Goal: Task Accomplishment & Management: Manage account settings

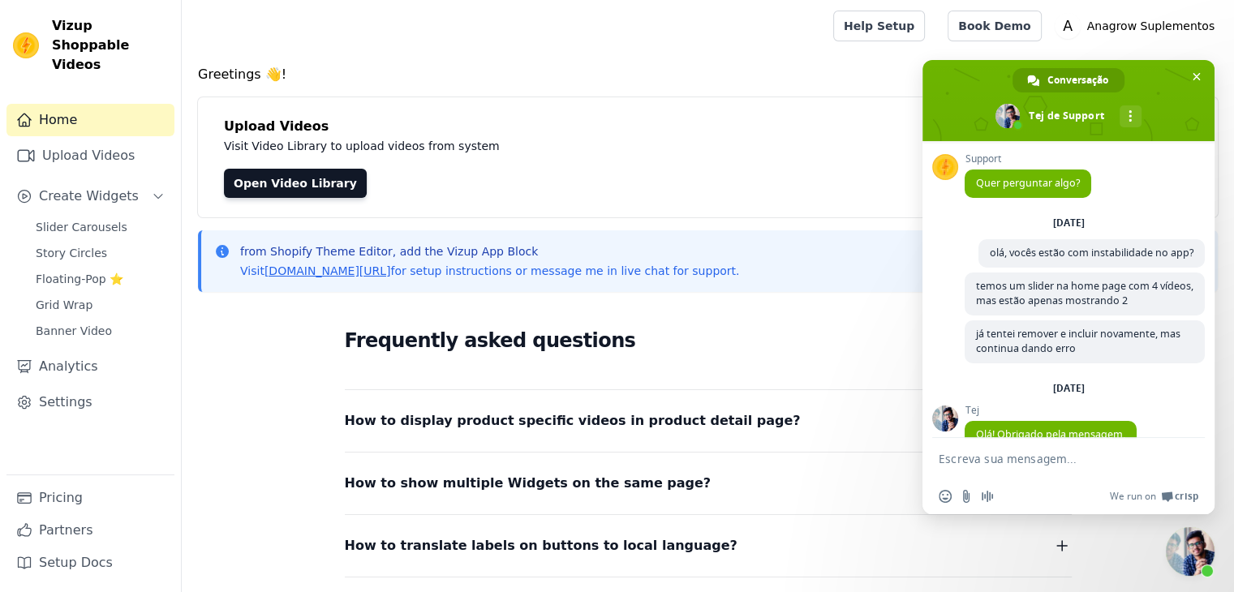
scroll to position [241, 0]
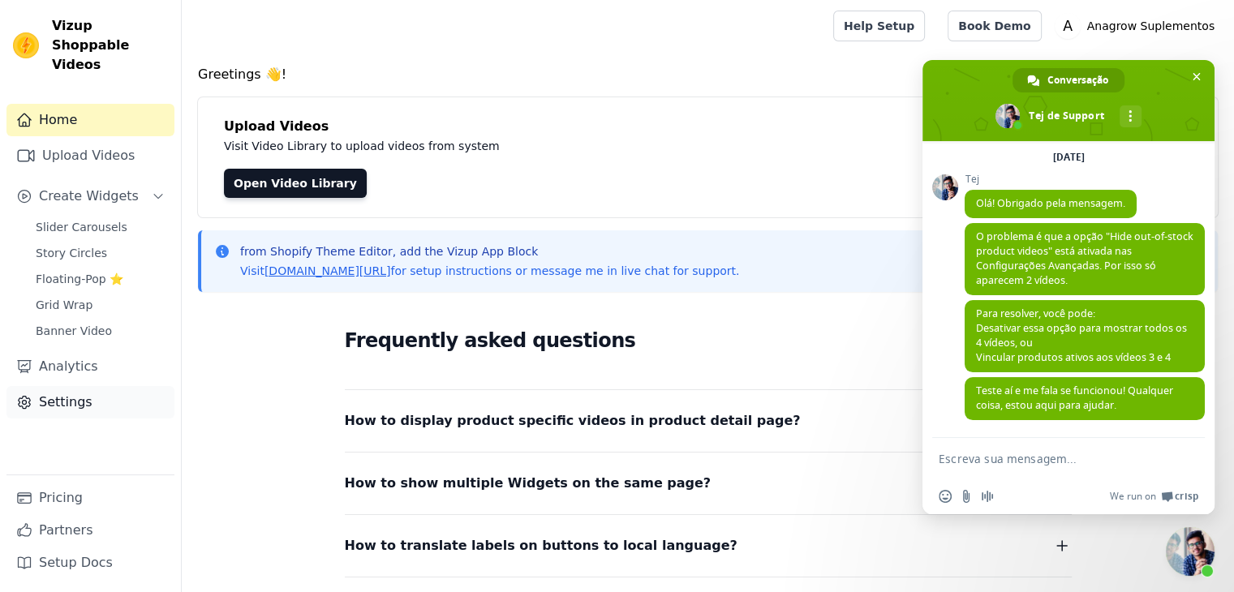
click at [62, 386] on link "Settings" at bounding box center [90, 402] width 168 height 32
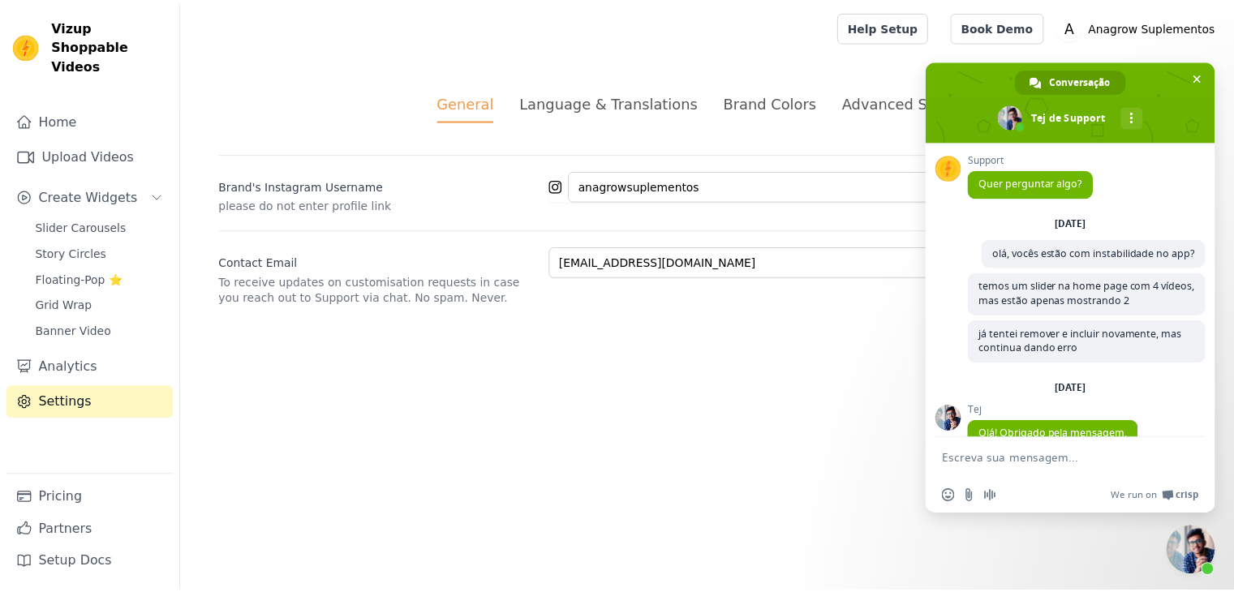
scroll to position [241, 0]
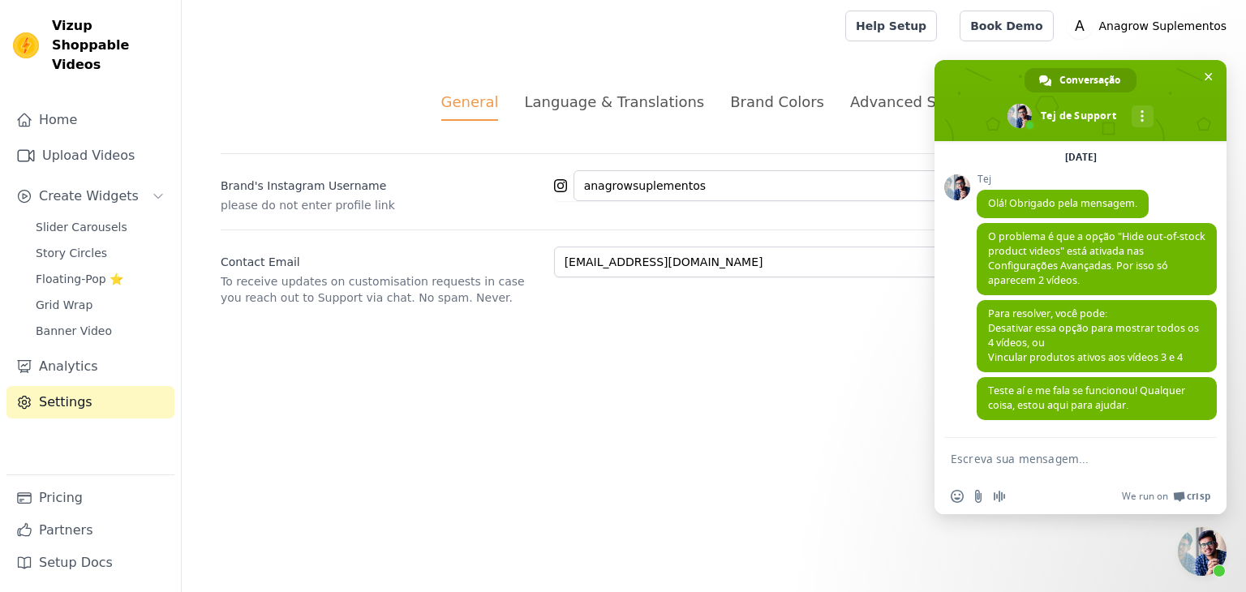
click at [897, 103] on div "Advanced Settings" at bounding box center [918, 102] width 136 height 22
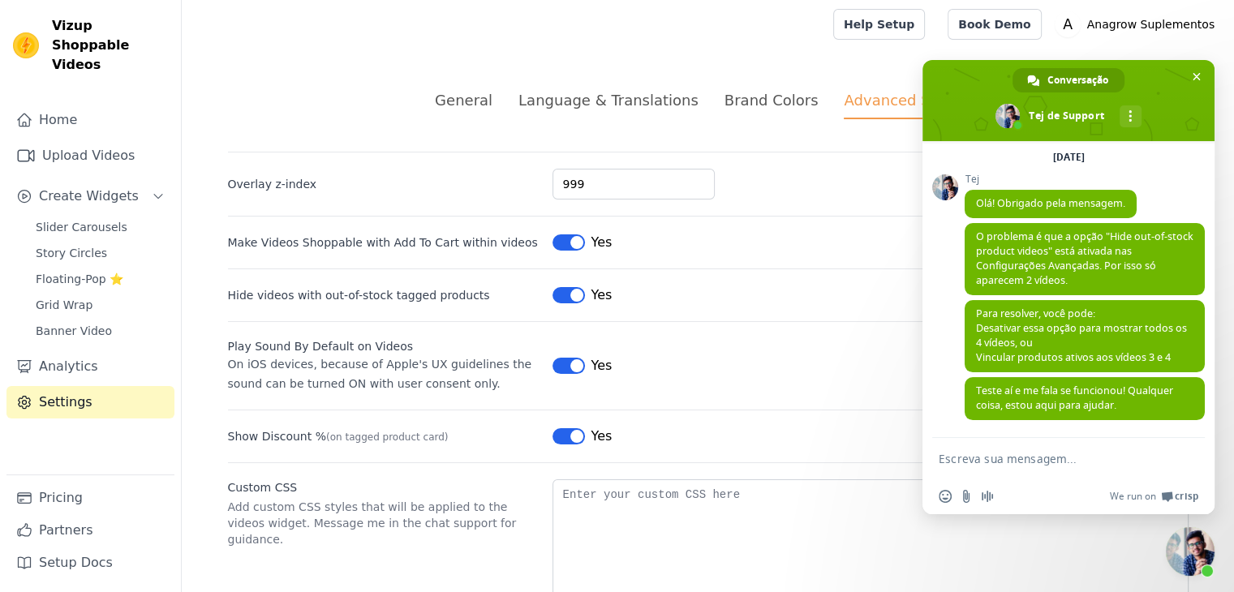
scroll to position [0, 0]
click at [578, 293] on button "Label" at bounding box center [568, 297] width 32 height 16
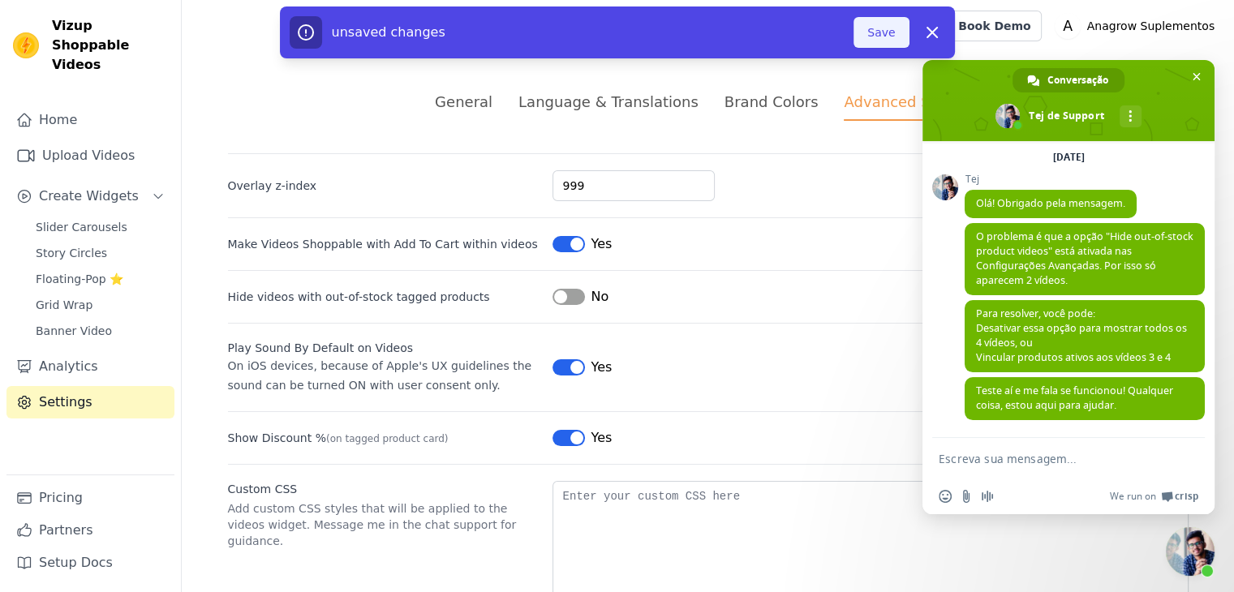
click at [883, 39] on button "Save" at bounding box center [880, 32] width 55 height 31
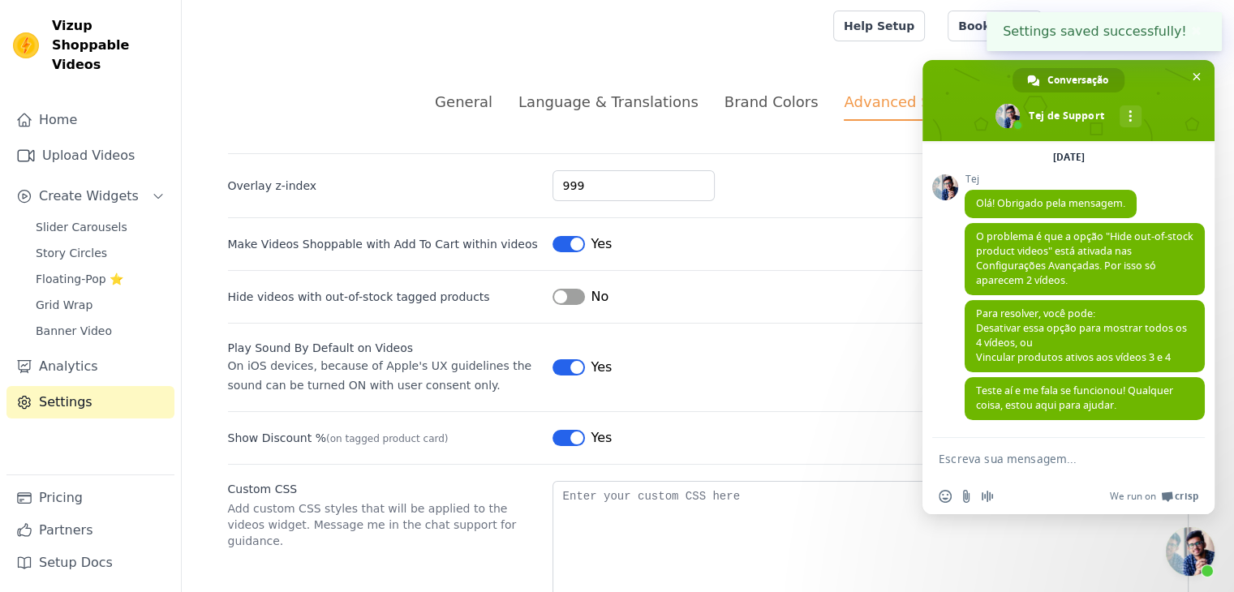
click at [989, 449] on textarea "Escreva sua mensagem..." at bounding box center [1052, 458] width 227 height 41
